Goal: Task Accomplishment & Management: Use online tool/utility

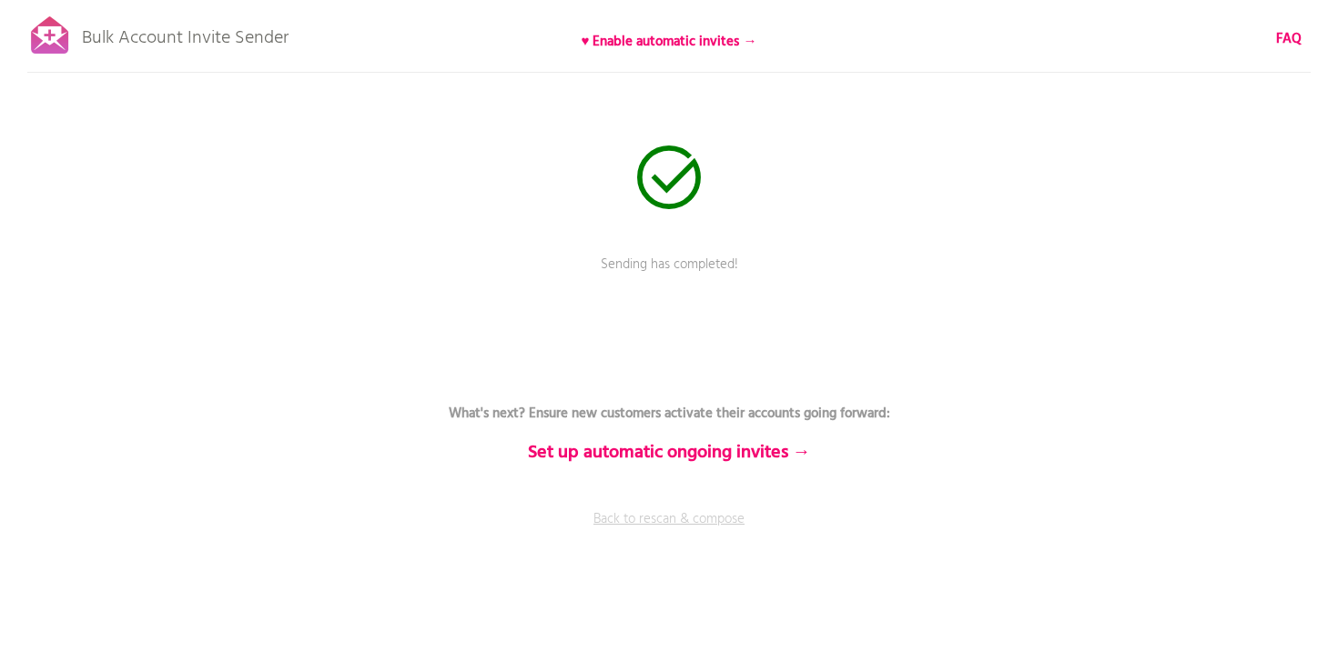
click at [677, 519] on link "Back to rescan & compose" at bounding box center [669, 532] width 546 height 45
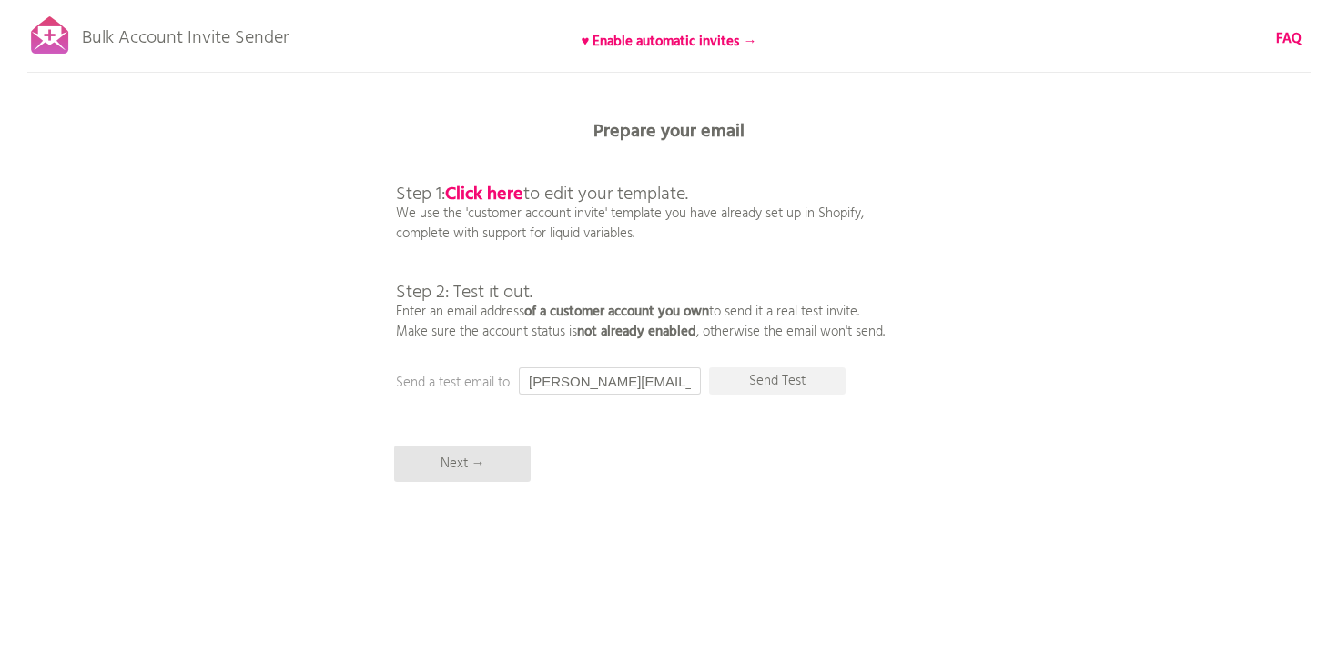
click at [556, 384] on input "[PERSON_NAME][EMAIL_ADDRESS][DOMAIN_NAME]" at bounding box center [610, 381] width 182 height 27
type input "[PERSON_NAME][EMAIL_ADDRESS][DOMAIN_NAME]"
click at [477, 468] on p "Next →" at bounding box center [462, 464] width 136 height 36
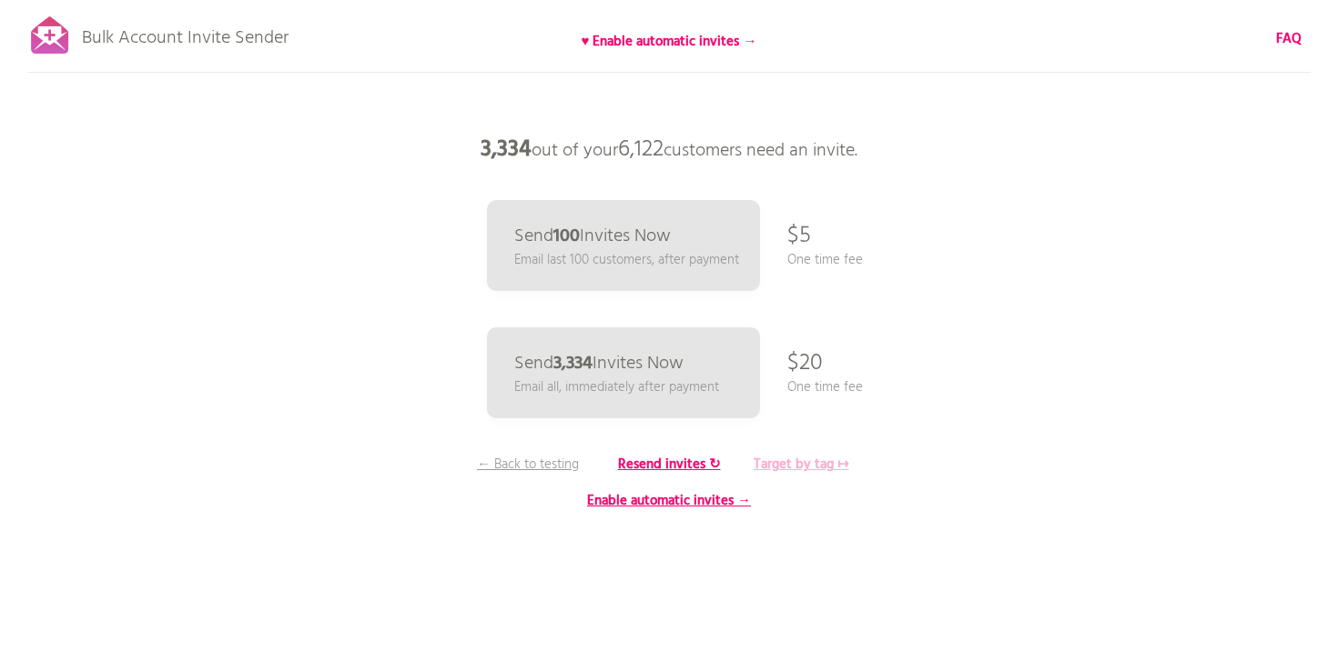
click at [793, 465] on b "Target by tag ↦" at bounding box center [801, 465] width 96 height 22
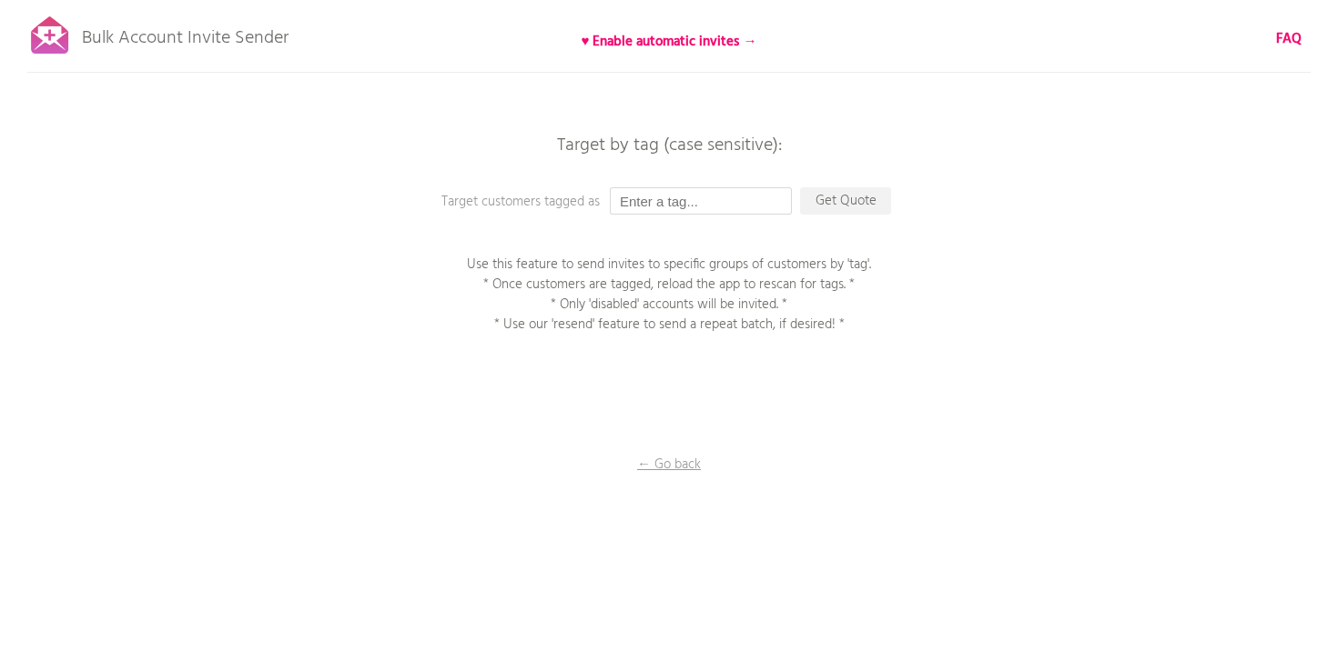
click at [715, 207] on input "text" at bounding box center [701, 200] width 182 height 27
paste input "LiveLoveSpaToronto2025"
type input "LiveLoveSpaToronto2025"
click at [853, 203] on p "Get Quote" at bounding box center [845, 200] width 91 height 27
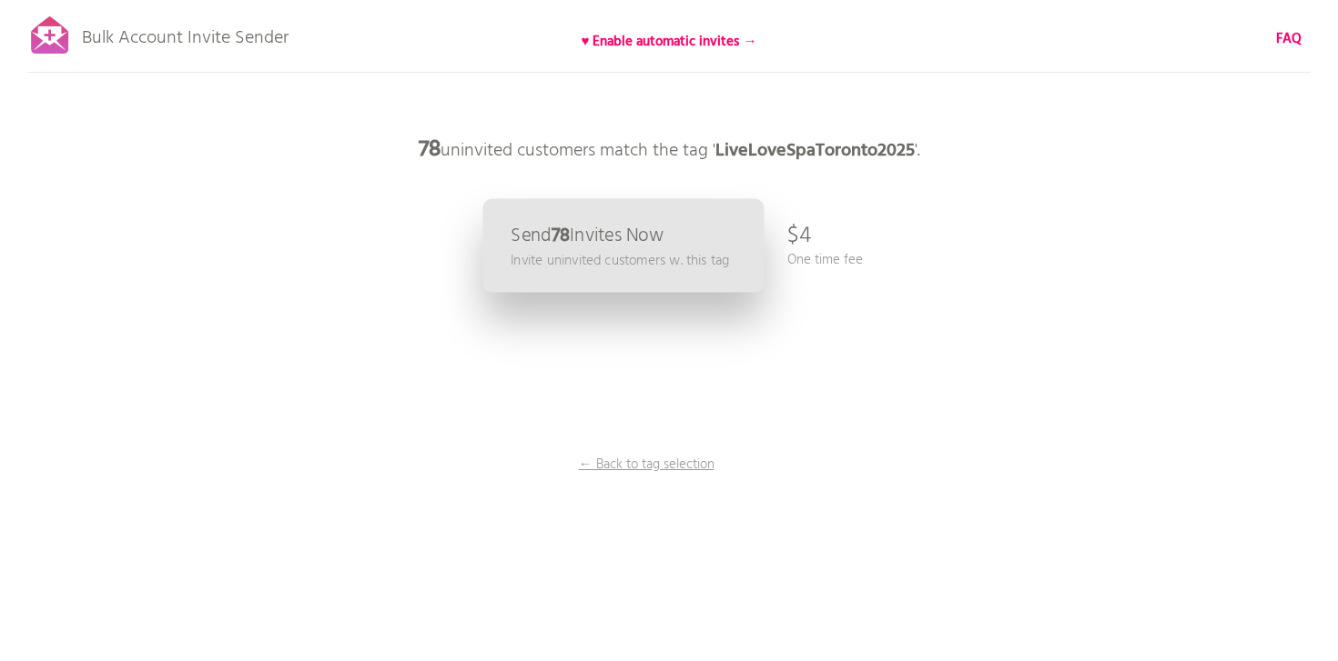
click at [657, 266] on p "Invite uninvited customers w. this tag" at bounding box center [619, 260] width 218 height 21
